Goal: Task Accomplishment & Management: Use online tool/utility

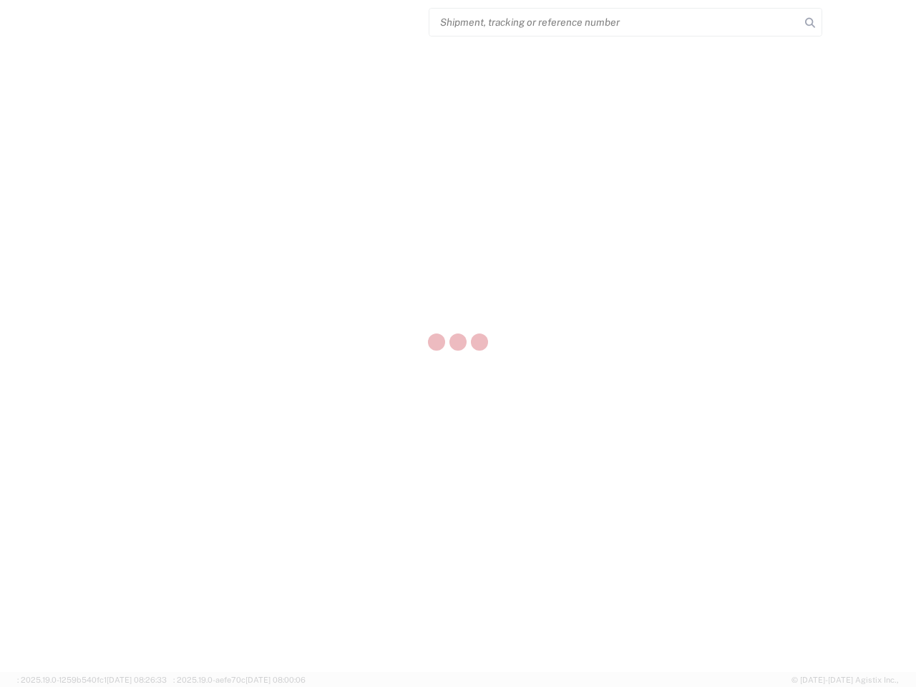
select select "US"
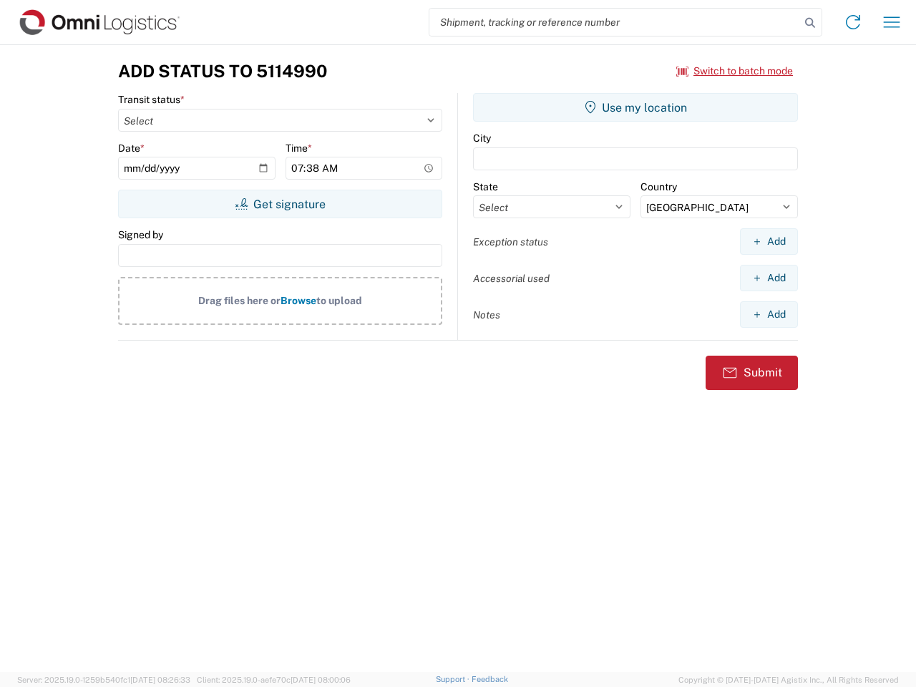
click at [615, 22] on input "search" at bounding box center [615, 22] width 371 height 27
click at [810, 23] on icon at bounding box center [810, 23] width 20 height 20
click at [853, 22] on icon at bounding box center [853, 22] width 23 height 23
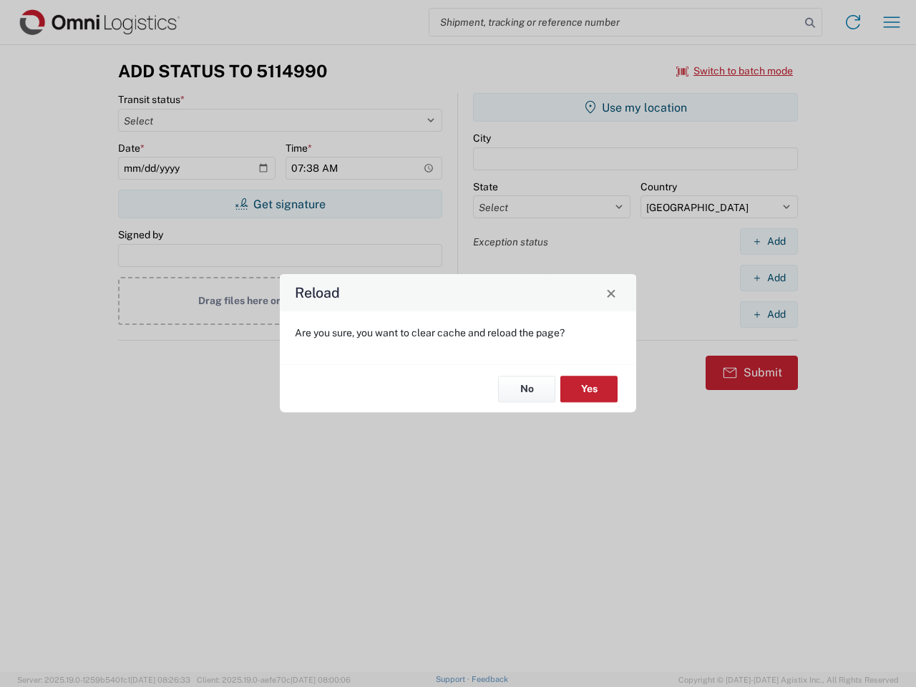
click at [892, 22] on div "Reload Are you sure, you want to clear cache and reload the page? No Yes" at bounding box center [458, 343] width 916 height 687
click at [735, 71] on div "Reload Are you sure, you want to clear cache and reload the page? No Yes" at bounding box center [458, 343] width 916 height 687
click at [280, 204] on div "Reload Are you sure, you want to clear cache and reload the page? No Yes" at bounding box center [458, 343] width 916 height 687
click at [636, 107] on div "Reload Are you sure, you want to clear cache and reload the page? No Yes" at bounding box center [458, 343] width 916 height 687
click at [769, 241] on div "Reload Are you sure, you want to clear cache and reload the page? No Yes" at bounding box center [458, 343] width 916 height 687
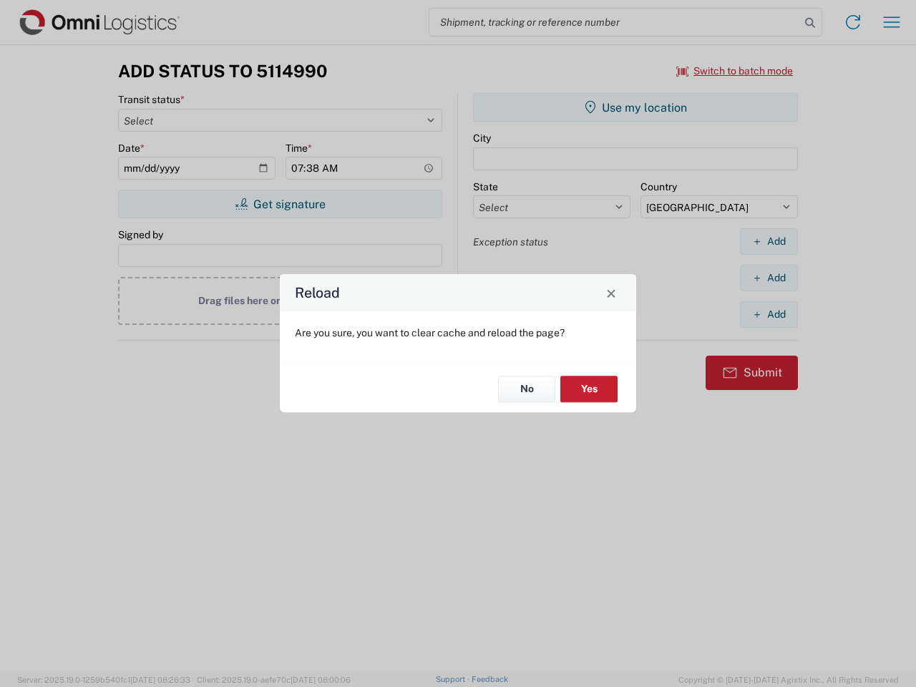
click at [769, 278] on div "Reload Are you sure, you want to clear cache and reload the page? No Yes" at bounding box center [458, 343] width 916 height 687
click at [769, 314] on div "Reload Are you sure, you want to clear cache and reload the page? No Yes" at bounding box center [458, 343] width 916 height 687
